Goal: Task Accomplishment & Management: Use online tool/utility

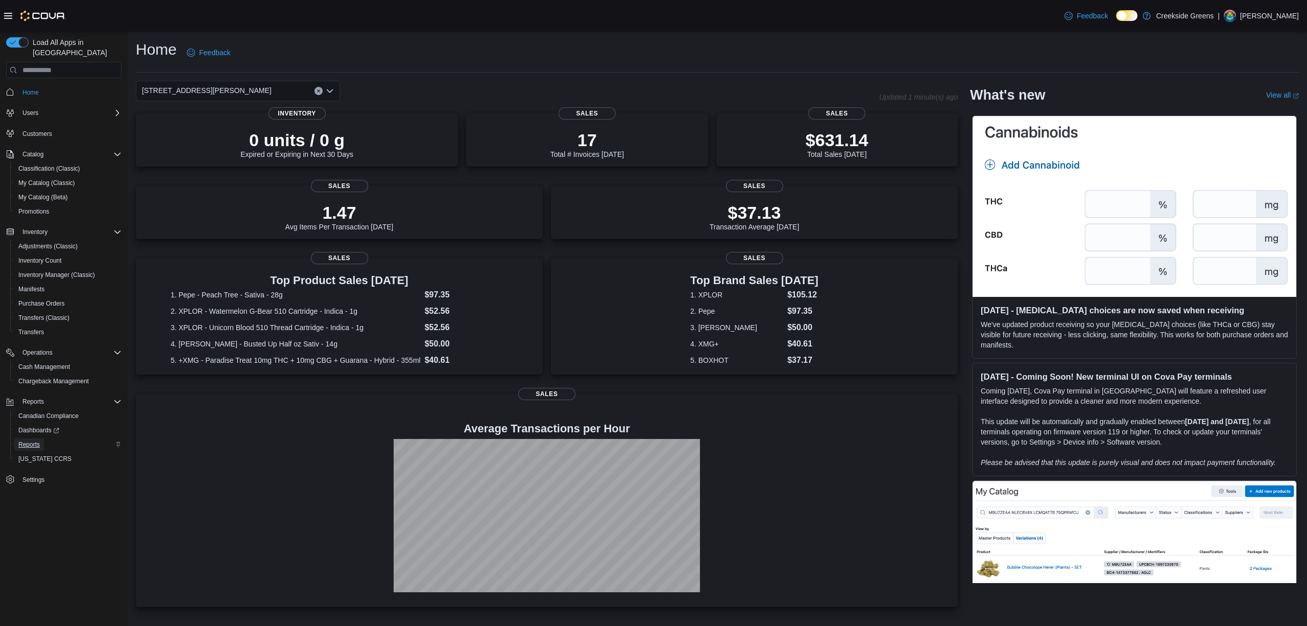
click at [26, 440] on span "Reports" at bounding box center [28, 444] width 21 height 8
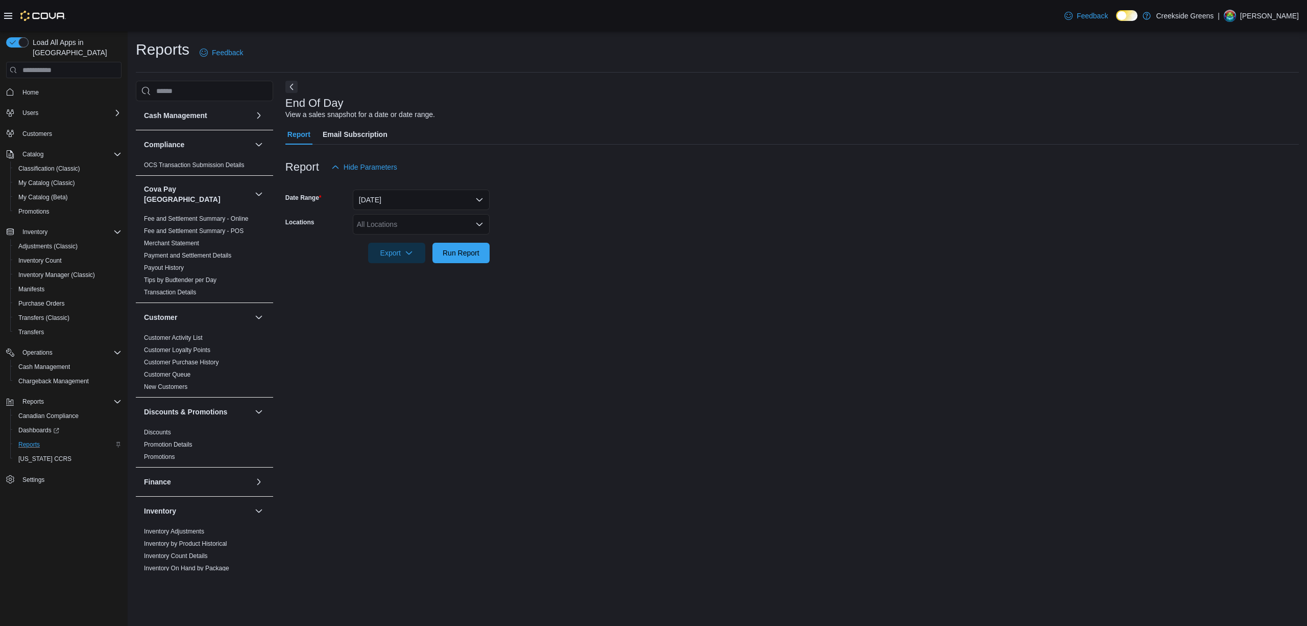
click at [448, 217] on div "All Locations" at bounding box center [421, 224] width 137 height 20
click at [447, 257] on div "[STREET_ADDRESS]" at bounding box center [421, 256] width 125 height 10
click at [918, 333] on div "End Of Day View a sales snapshot for a date or date range. Report Email Subscri…" at bounding box center [792, 326] width 1014 height 490
drag, startPoint x: 468, startPoint y: 255, endPoint x: 467, endPoint y: 267, distance: 11.3
click at [467, 266] on div "Report Hide Parameters Date Range [DATE] Locations [STREET_ADDRESS] Export Run …" at bounding box center [792, 210] width 1014 height 131
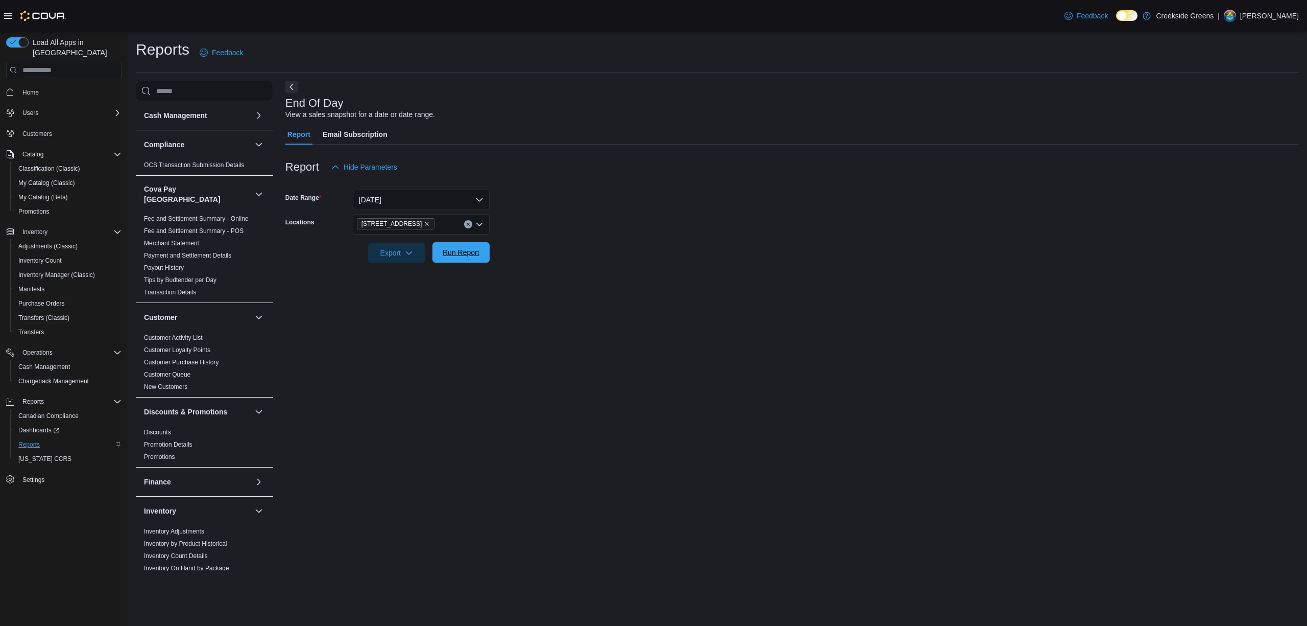
click at [472, 244] on span "Run Report" at bounding box center [461, 252] width 45 height 20
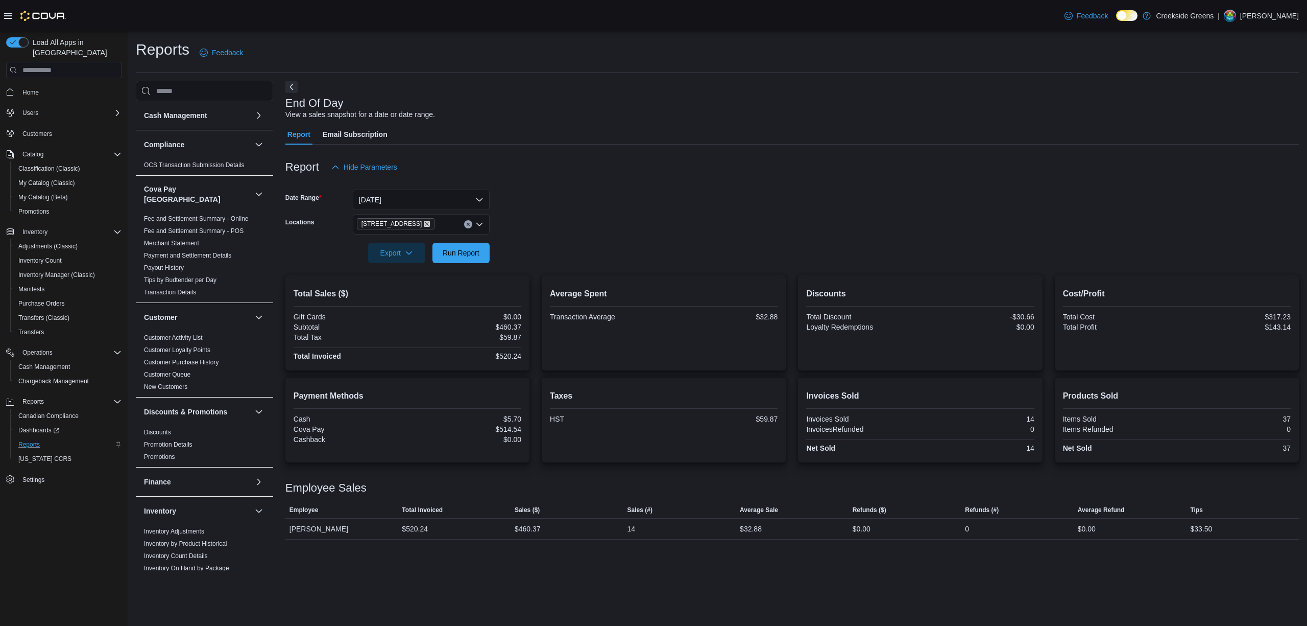
click at [425, 225] on icon "Remove 1192 Bank Street from selection in this group" at bounding box center [427, 224] width 4 height 4
click at [407, 267] on span "[STREET_ADDRESS][PERSON_NAME]" at bounding box center [440, 271] width 130 height 10
click at [719, 239] on div at bounding box center [792, 238] width 1014 height 8
click at [473, 247] on span "Run Report" at bounding box center [461, 252] width 45 height 20
click at [30, 88] on span "Home" at bounding box center [30, 92] width 16 height 8
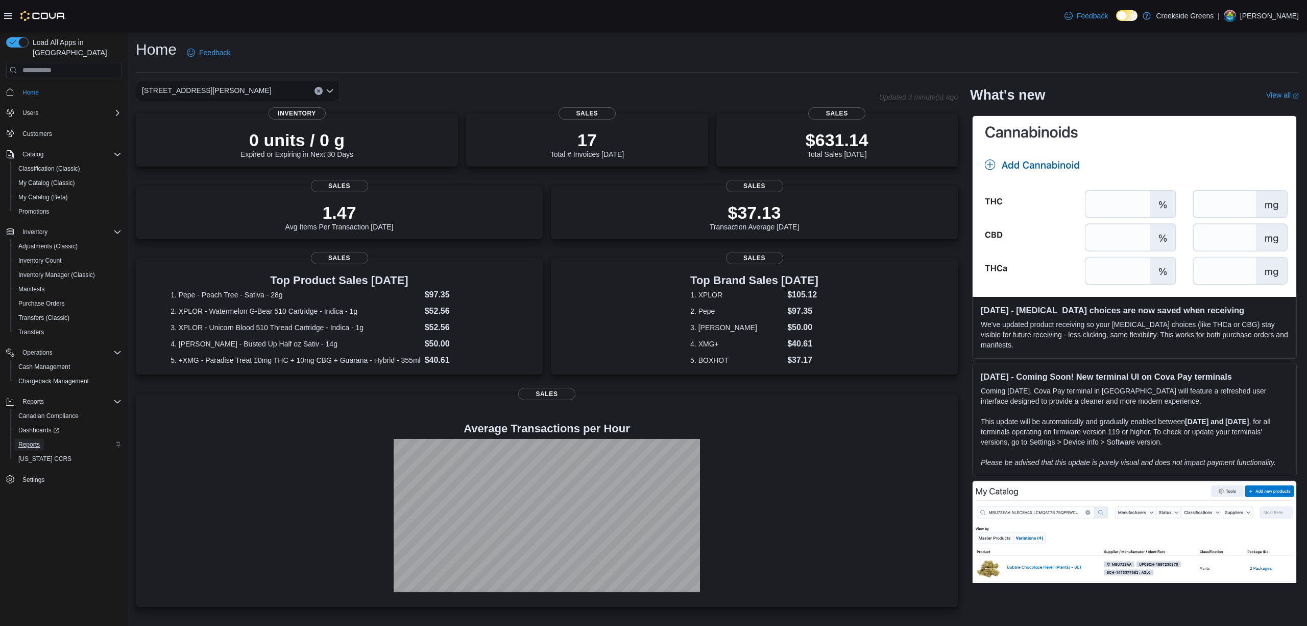
click at [29, 440] on span "Reports" at bounding box center [28, 444] width 21 height 8
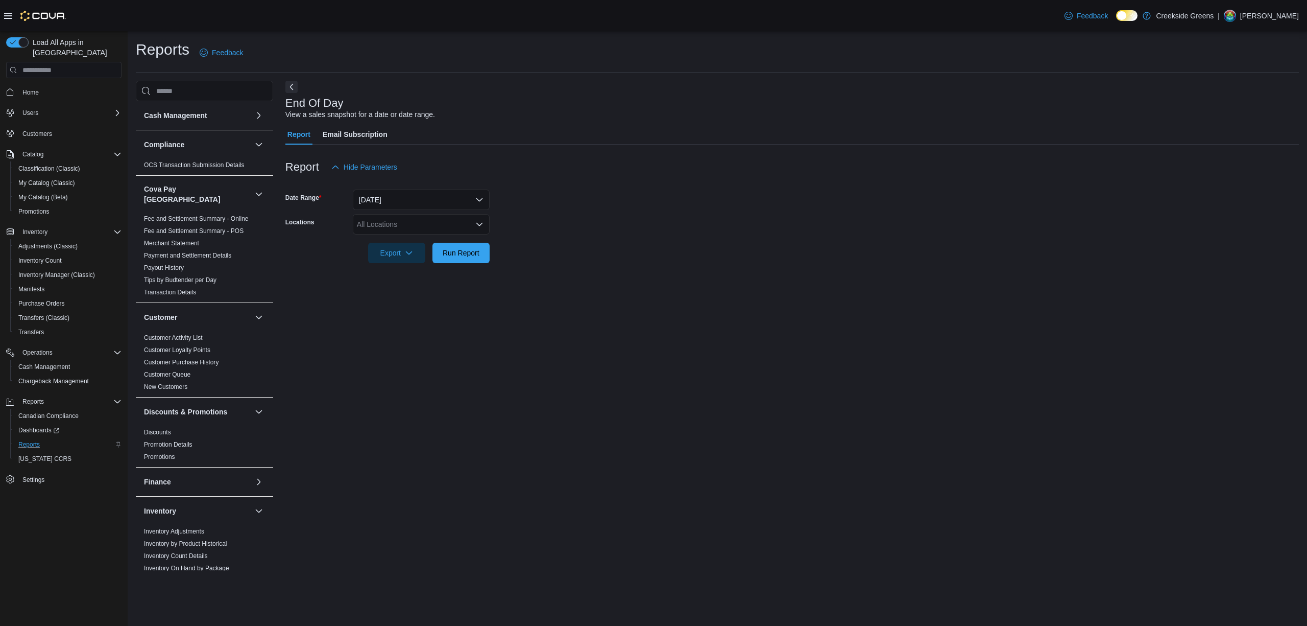
click at [9, 13] on icon at bounding box center [8, 16] width 8 height 8
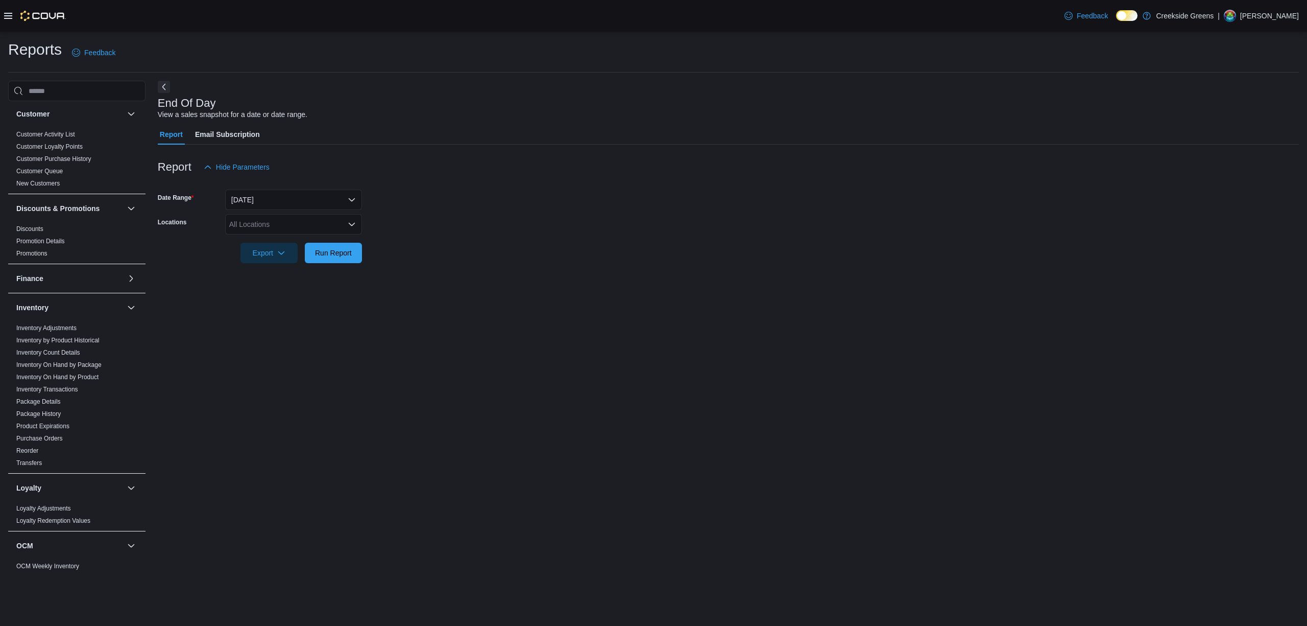
scroll to position [204, 0]
click at [33, 443] on span "Reorder" at bounding box center [76, 449] width 129 height 12
click at [28, 446] on link "Reorder" at bounding box center [27, 449] width 22 height 7
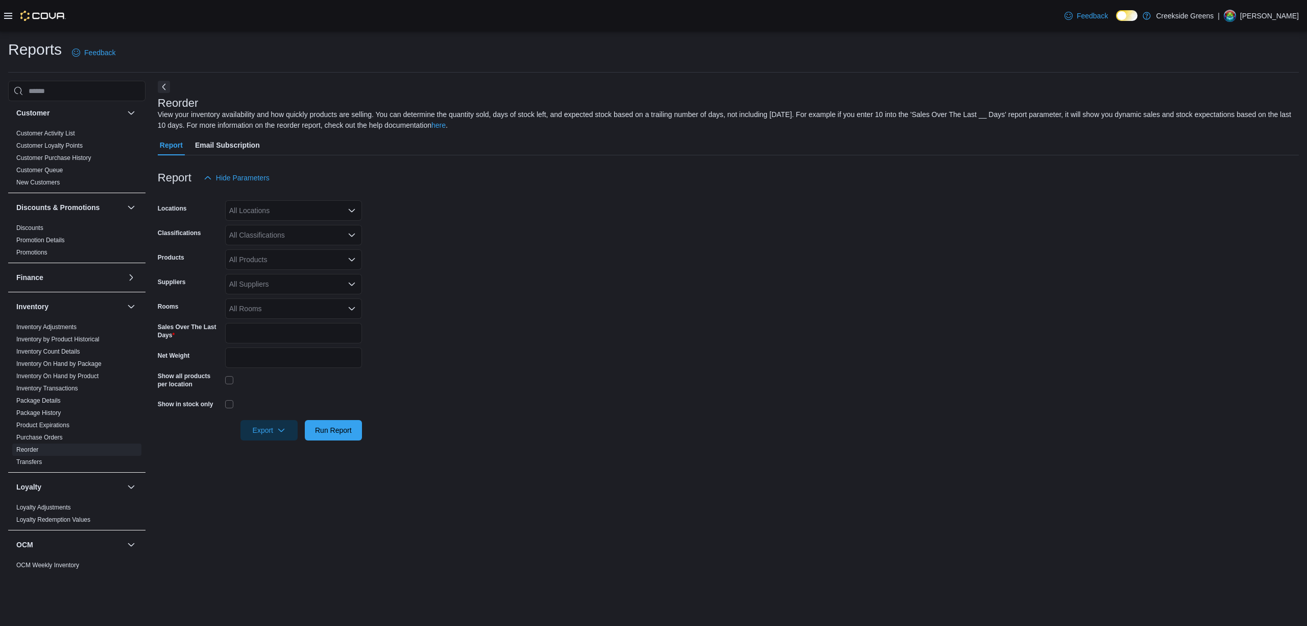
click at [275, 209] on div "All Locations" at bounding box center [293, 210] width 137 height 20
click at [270, 253] on span "[STREET_ADDRESS][PERSON_NAME]" at bounding box center [312, 257] width 130 height 10
drag, startPoint x: 515, startPoint y: 253, endPoint x: 323, endPoint y: 243, distance: 192.3
click at [514, 254] on form "Locations [STREET_ADDRESS][PERSON_NAME] Selected. [STREET_ADDRESS][PERSON_NAME]…" at bounding box center [728, 314] width 1141 height 252
click at [257, 235] on div "All Classifications" at bounding box center [293, 235] width 137 height 20
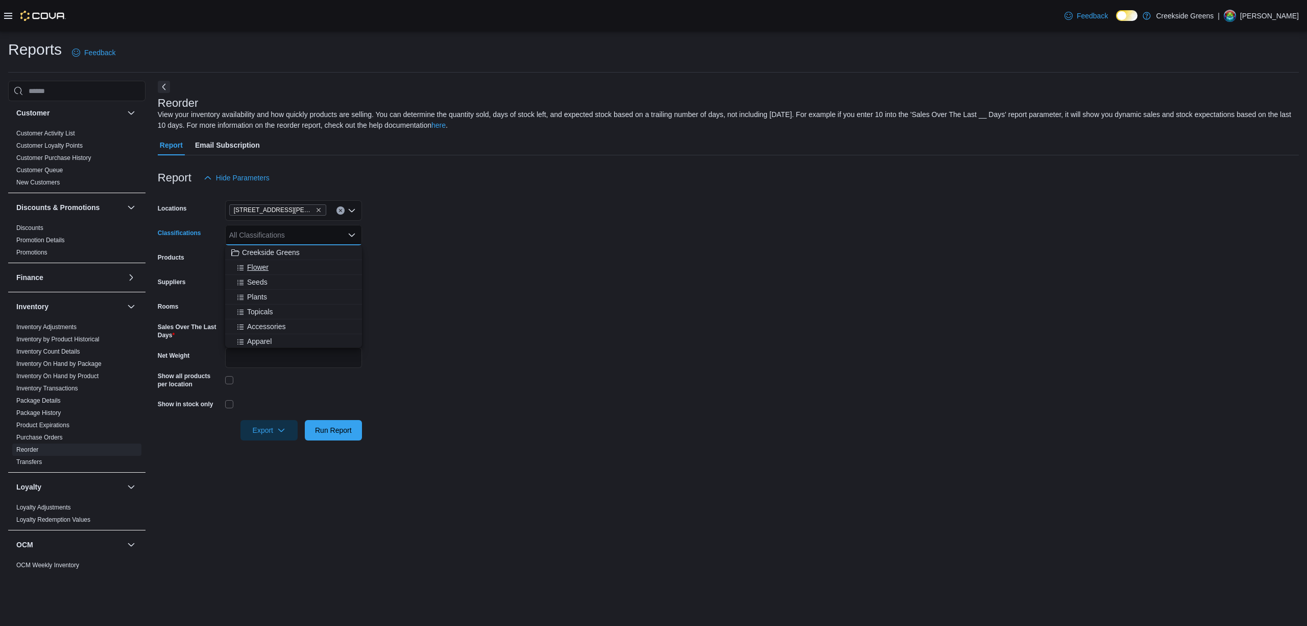
click at [254, 265] on span "Flower" at bounding box center [257, 267] width 21 height 10
click at [260, 295] on span "Topicals" at bounding box center [260, 297] width 26 height 10
click at [266, 324] on span "Edibles" at bounding box center [258, 326] width 23 height 10
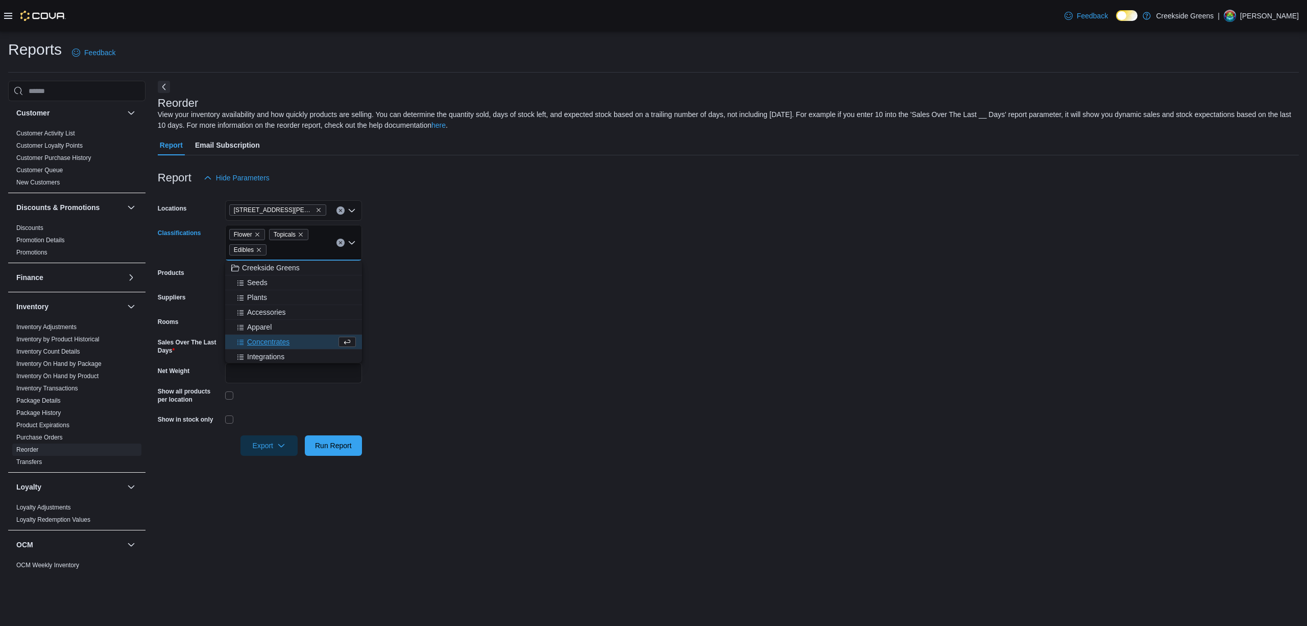
click at [264, 340] on span "Concentrates" at bounding box center [268, 342] width 42 height 10
click at [250, 354] on span "Oil" at bounding box center [251, 356] width 9 height 10
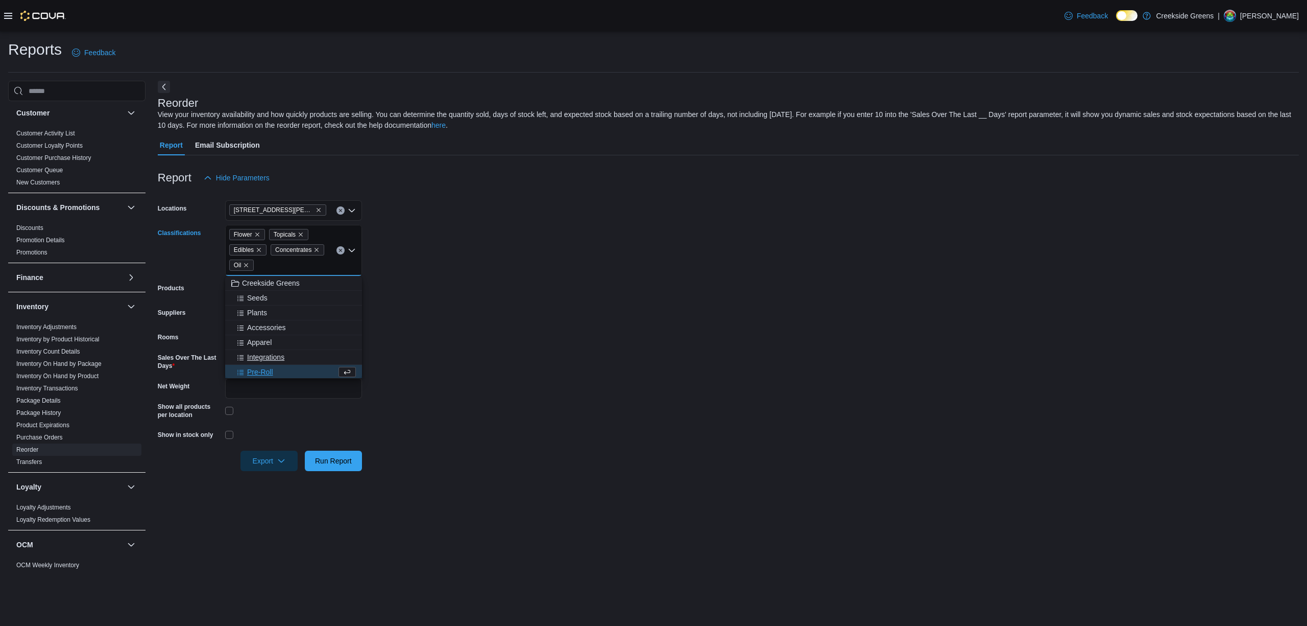
scroll to position [1, 0]
click at [269, 367] on span "Pre-Roll" at bounding box center [260, 371] width 26 height 10
click at [284, 370] on div "Vapes" at bounding box center [283, 371] width 105 height 10
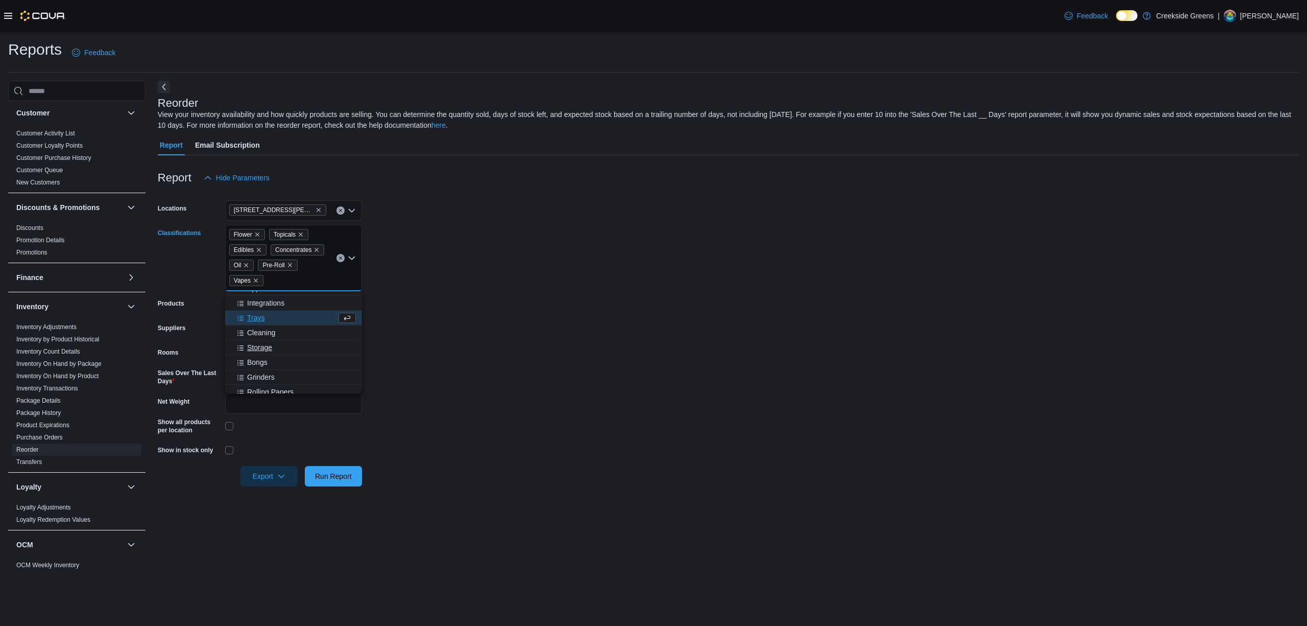
scroll to position [137, 0]
click at [307, 364] on div "Beverages" at bounding box center [293, 368] width 125 height 10
click at [303, 367] on div "Capsules" at bounding box center [283, 368] width 105 height 10
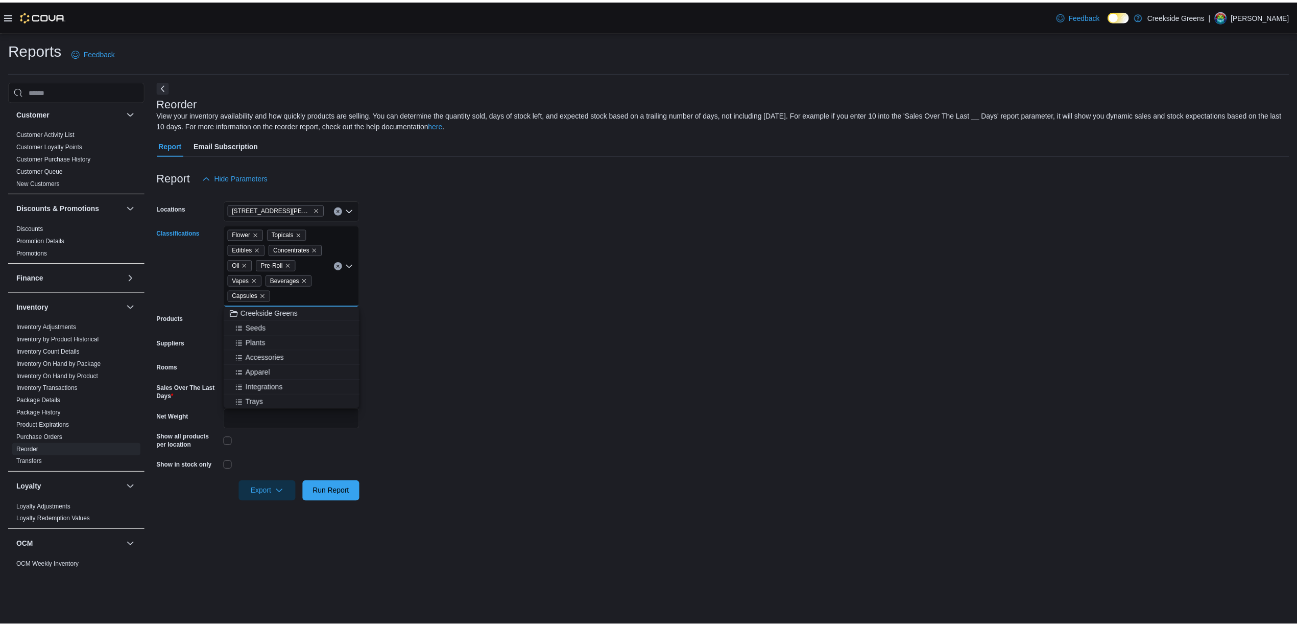
scroll to position [0, 0]
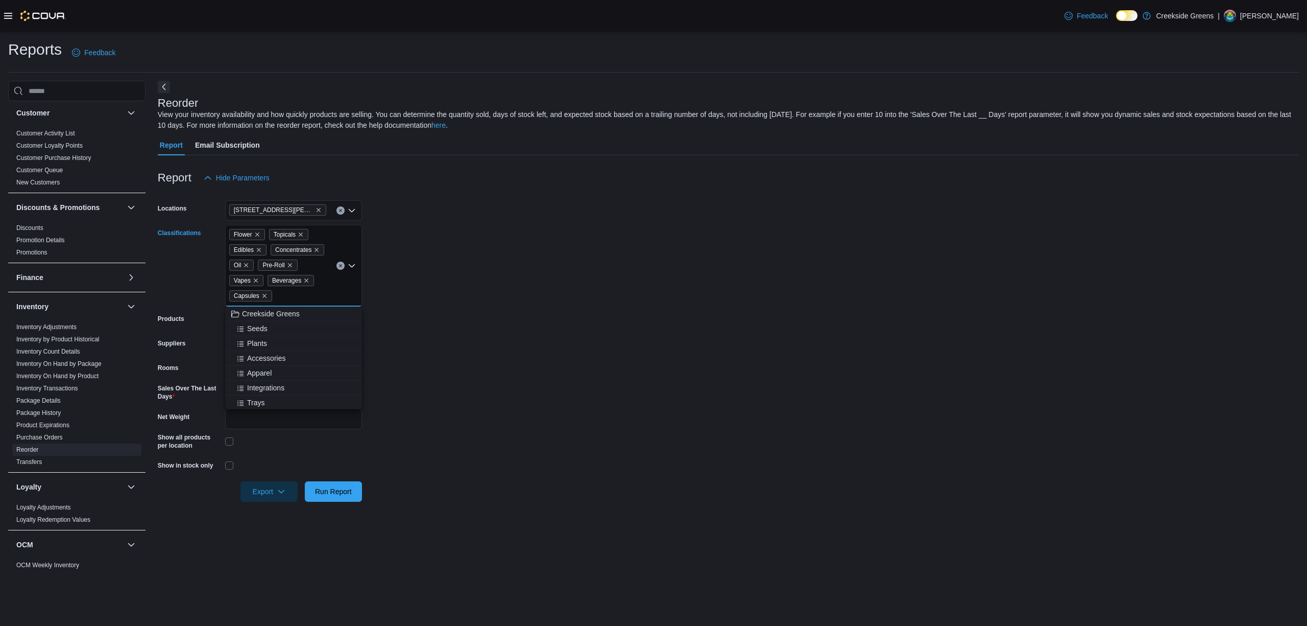
click at [513, 339] on form "Locations [STREET_ADDRESS][PERSON_NAME] Classifications Flower Topicals Edibles…" at bounding box center [728, 345] width 1141 height 314
drag, startPoint x: 250, startPoint y: 395, endPoint x: 216, endPoint y: 398, distance: 34.9
click at [216, 398] on div "Sales Over The Last Days *" at bounding box center [260, 394] width 204 height 20
type input "**"
drag, startPoint x: 664, startPoint y: 423, endPoint x: 487, endPoint y: 479, distance: 186.2
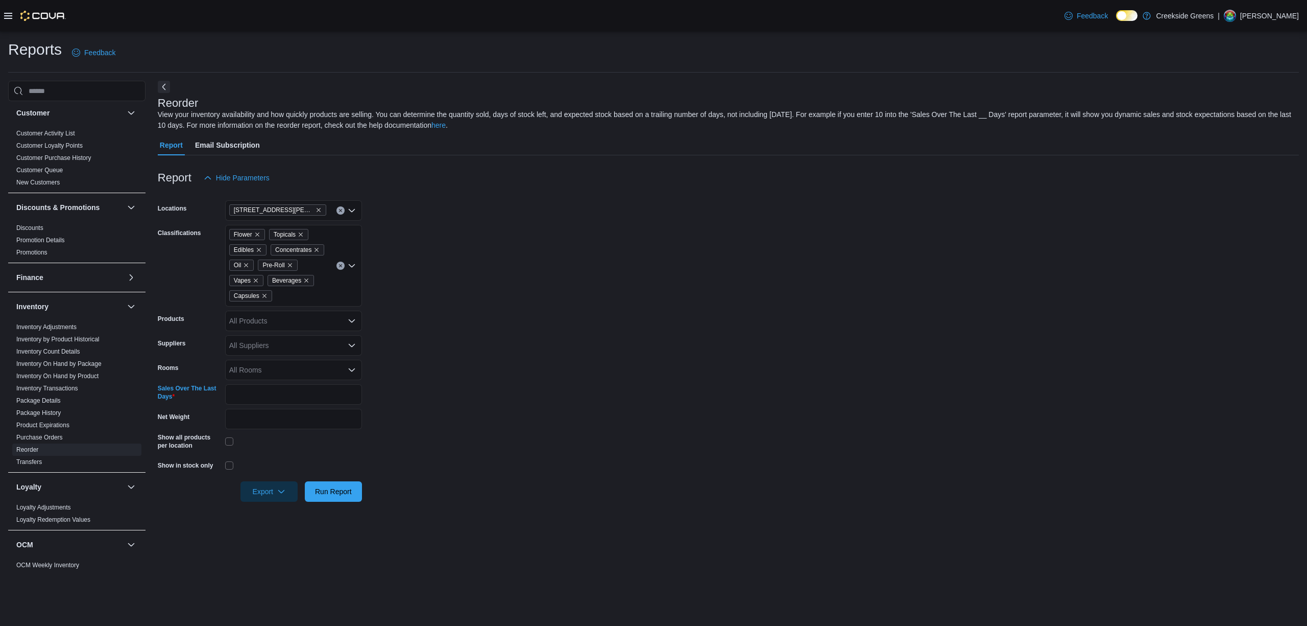
click at [664, 423] on form "Locations [STREET_ADDRESS][PERSON_NAME] Classifications Flower Topicals Edibles…" at bounding box center [728, 345] width 1141 height 314
click at [327, 490] on span "Run Report" at bounding box center [333, 491] width 37 height 10
click at [166, 85] on button "Next" at bounding box center [164, 86] width 12 height 12
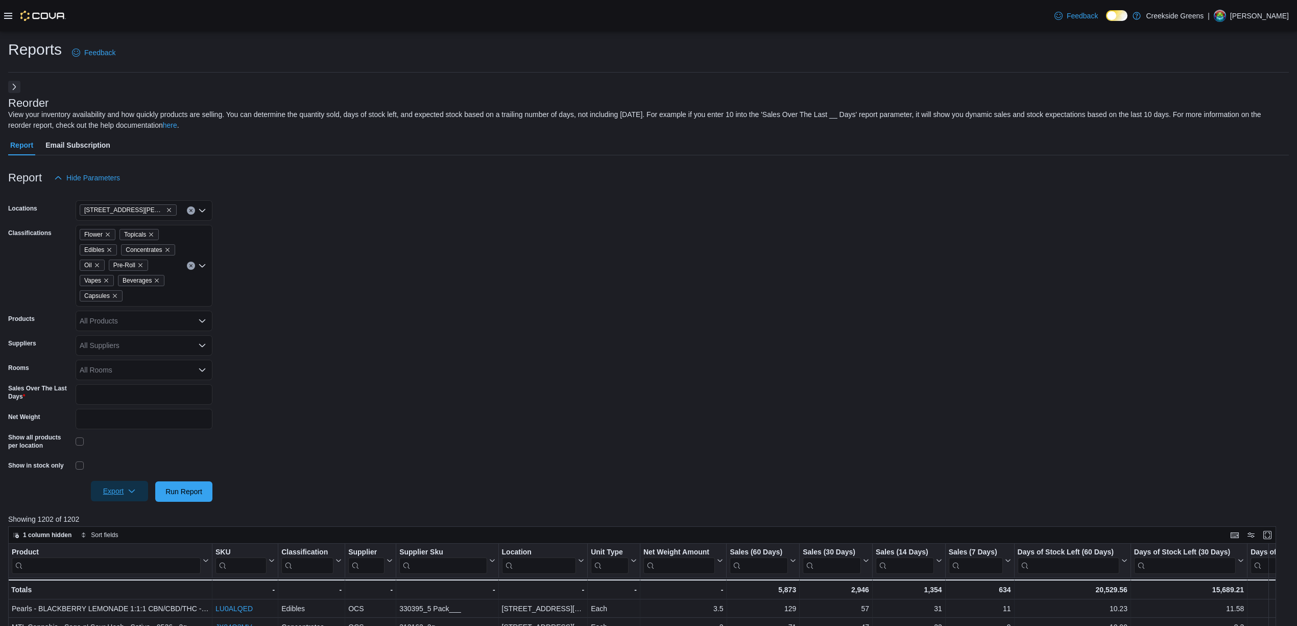
click at [134, 492] on span "Export" at bounding box center [119, 491] width 45 height 20
click at [120, 515] on button "Export to Excel" at bounding box center [121, 512] width 58 height 20
